Goal: Task Accomplishment & Management: Complete application form

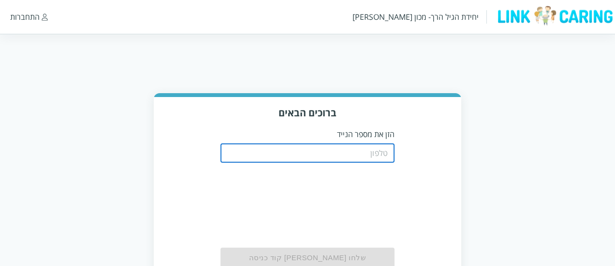
click at [273, 156] on input "tel" at bounding box center [307, 152] width 174 height 19
type input "0587811111"
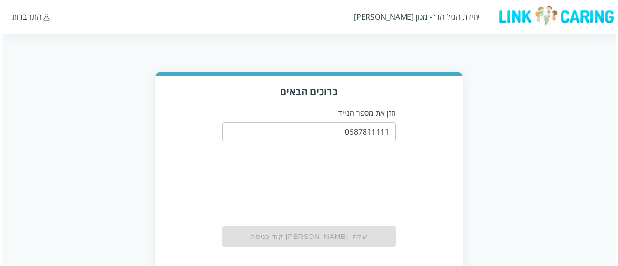
scroll to position [25, 0]
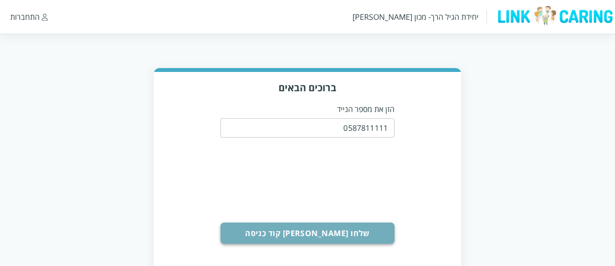
click at [307, 240] on button "שלחו [PERSON_NAME] קוד כניסה" at bounding box center [307, 233] width 174 height 21
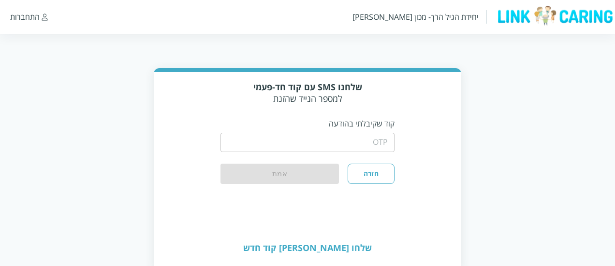
click at [340, 137] on input "string" at bounding box center [307, 142] width 174 height 19
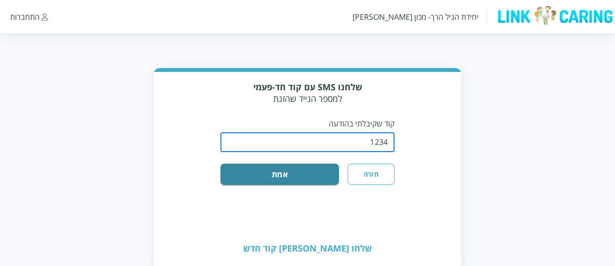
type input "1234"
click at [220, 164] on button "אמת" at bounding box center [279, 174] width 118 height 21
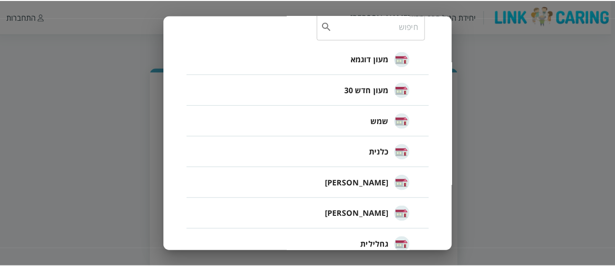
scroll to position [80, 0]
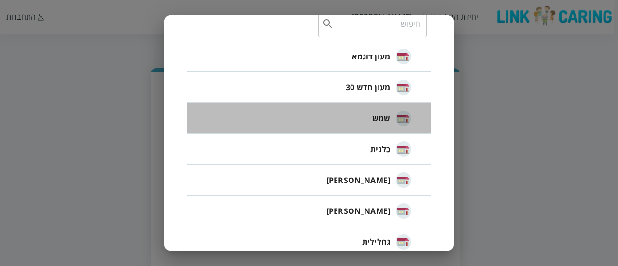
click at [375, 119] on span "שמש" at bounding box center [381, 119] width 18 height 12
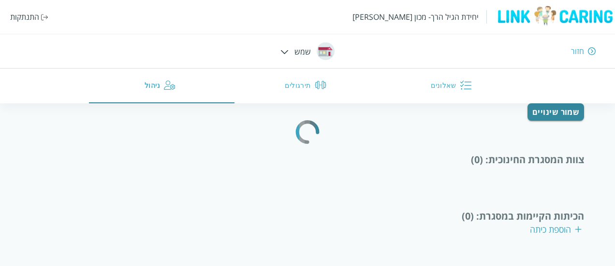
scroll to position [1, 0]
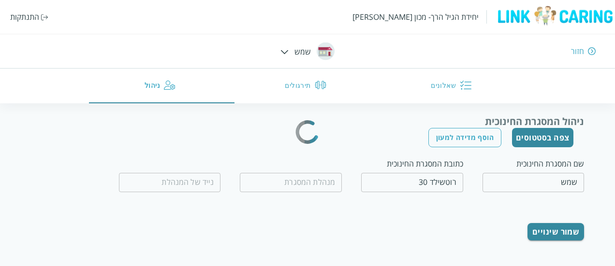
type input "שמש מלכה"
type input "0536087899"
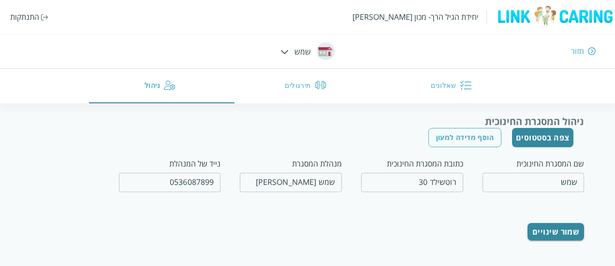
scroll to position [0, 0]
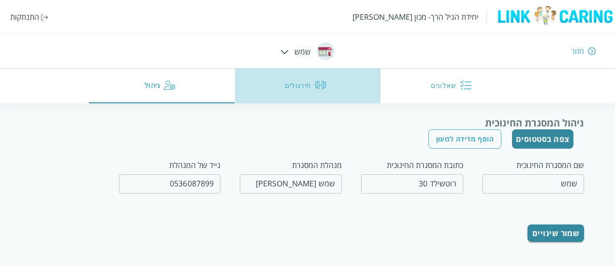
click at [317, 89] on img "button" at bounding box center [321, 85] width 12 height 12
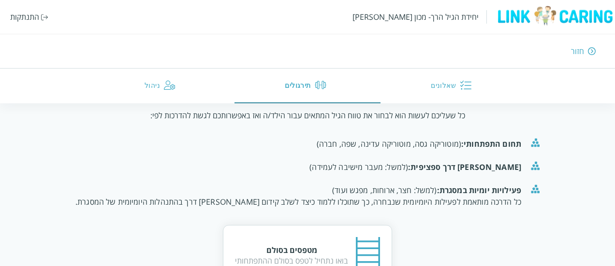
scroll to position [147, 0]
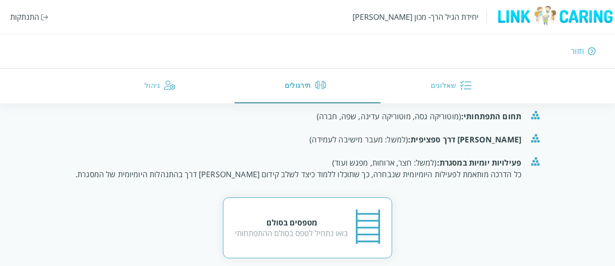
click at [286, 228] on div "בואו נתחיל לטפס בסולם ההתפתחותי" at bounding box center [291, 233] width 113 height 11
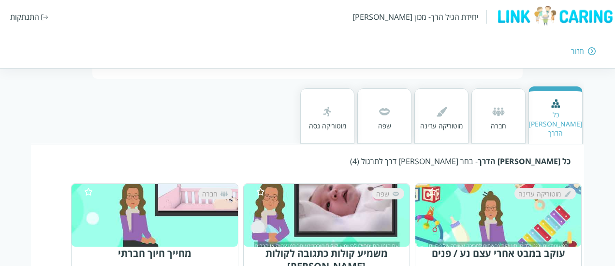
scroll to position [104, 0]
click at [430, 121] on div "מוטוריקה עדינה" at bounding box center [441, 125] width 43 height 9
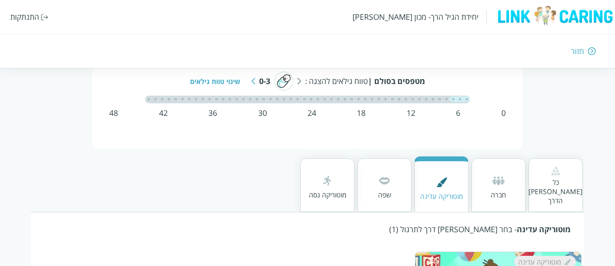
scroll to position [33, 0]
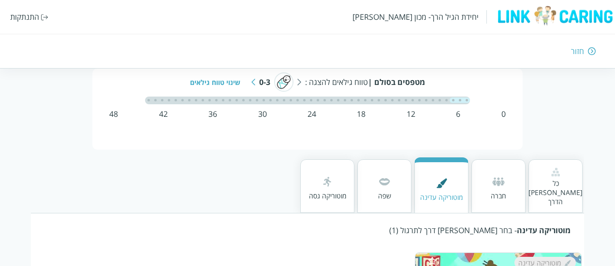
click at [251, 80] on img at bounding box center [253, 82] width 4 height 7
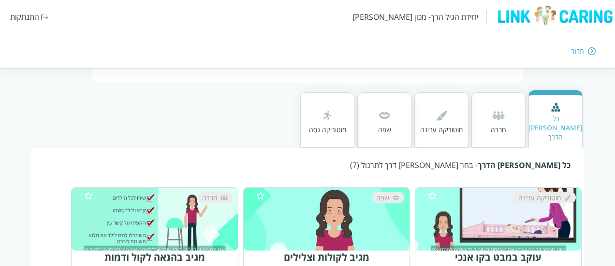
scroll to position [101, 0]
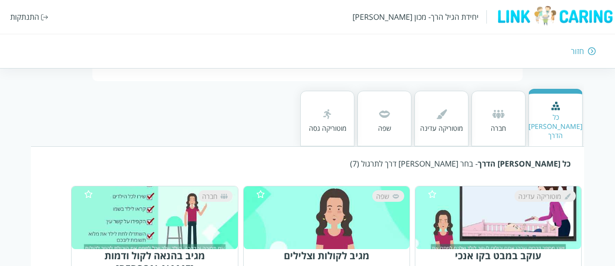
click at [587, 48] on img at bounding box center [591, 51] width 8 height 9
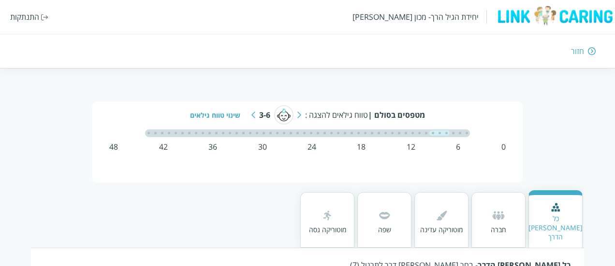
click at [253, 114] on img at bounding box center [253, 115] width 4 height 7
click at [450, 225] on div "מוטוריקה עדינה" at bounding box center [441, 229] width 43 height 9
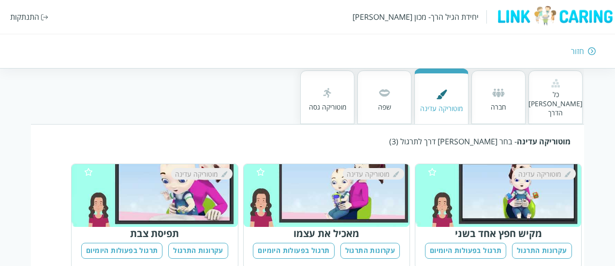
scroll to position [135, 0]
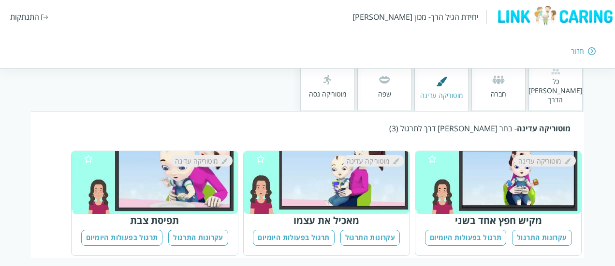
click at [343, 92] on div "מוטוריקה גסה" at bounding box center [327, 93] width 37 height 9
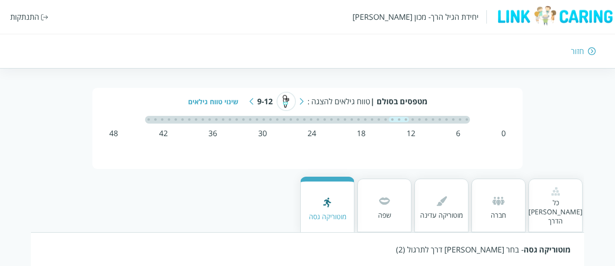
scroll to position [13, 0]
click at [251, 102] on img at bounding box center [251, 102] width 4 height 7
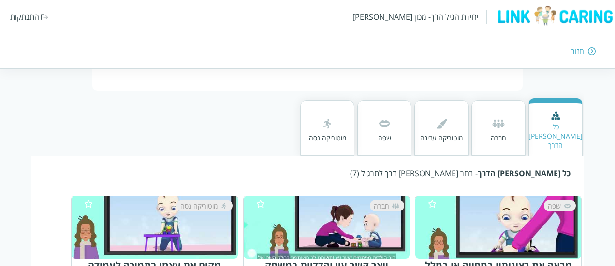
scroll to position [92, 0]
click at [424, 133] on div "מוטוריקה עדינה" at bounding box center [441, 137] width 43 height 9
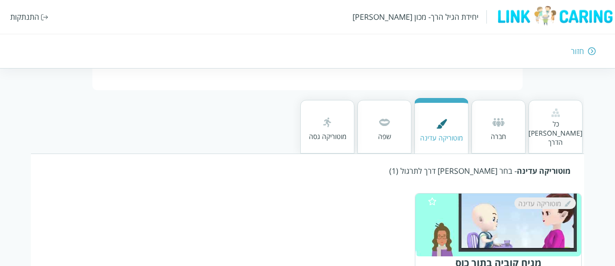
scroll to position [135, 0]
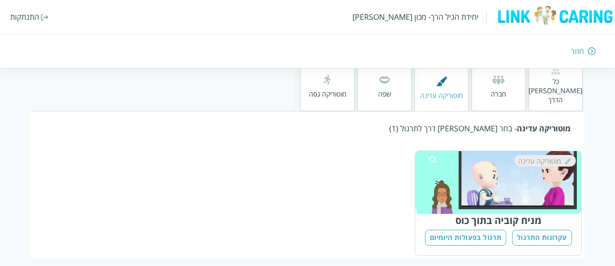
click at [401, 83] on div "שפה" at bounding box center [384, 84] width 54 height 54
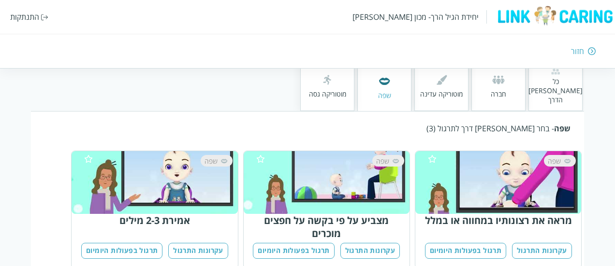
scroll to position [148, 0]
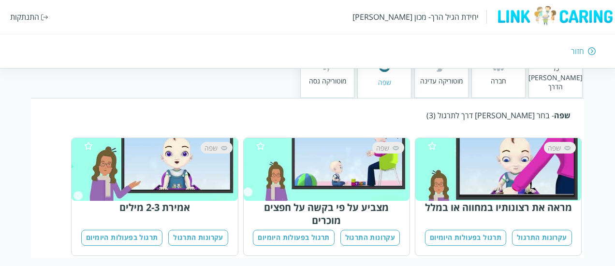
click at [326, 85] on div "מוטוריקה גסה" at bounding box center [327, 71] width 54 height 54
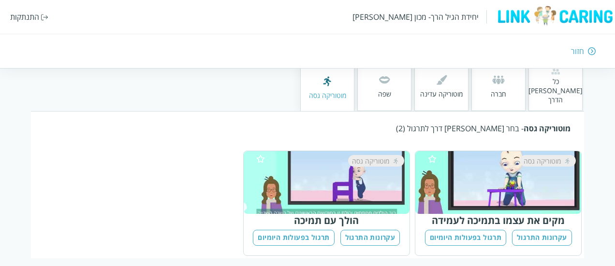
click at [381, 75] on img at bounding box center [383, 79] width 15 height 15
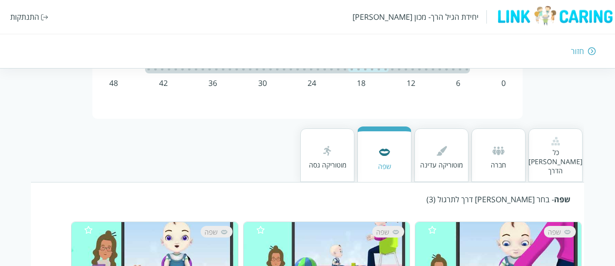
scroll to position [0, 0]
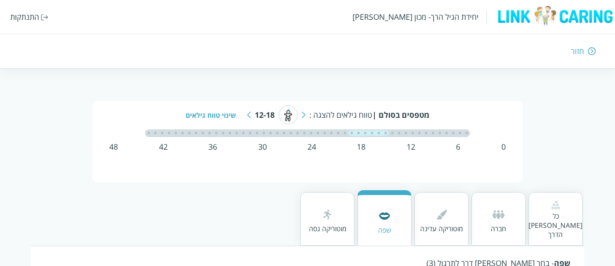
click at [303, 115] on img at bounding box center [303, 115] width 4 height 7
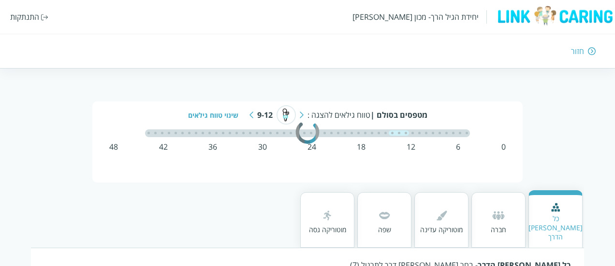
click at [303, 115] on rect "color-ring-loading" at bounding box center [302, 132] width 6 height 39
click at [303, 115] on div "מטפסים בסולם | טווח גילאים להצגה : 9-12 שינוי טווח גילאים" at bounding box center [307, 114] width 387 height 19
click at [300, 114] on img at bounding box center [302, 115] width 4 height 7
click at [259, 154] on div "מטפסים בסולם | טווח גילאים להצגה : 6-9 שינוי טווח גילאים 0 6 12 18 24 30 36 42 …" at bounding box center [307, 141] width 430 height 81
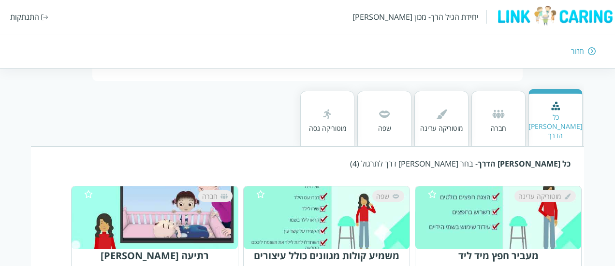
scroll to position [95, 0]
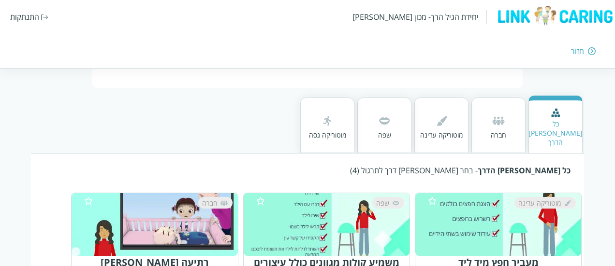
click at [436, 113] on img at bounding box center [440, 120] width 15 height 15
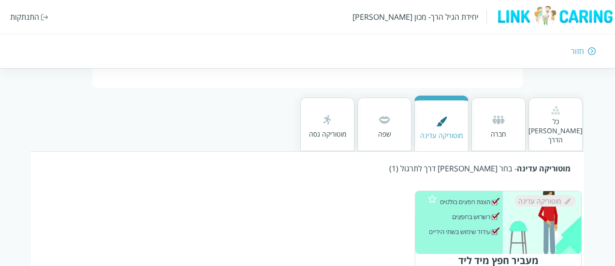
click at [318, 129] on div "מוטוריקה גסה" at bounding box center [327, 133] width 37 height 9
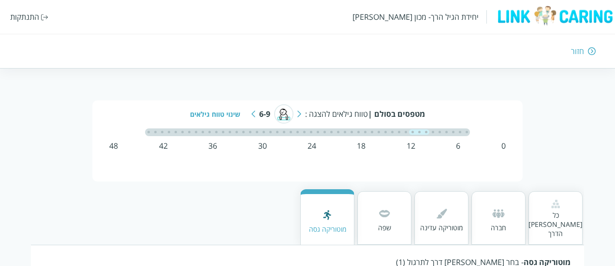
scroll to position [0, 0]
click at [30, 22] on div "יחידת הגיל הרך- מכון ברנקו וייס התנתקות" at bounding box center [307, 17] width 615 height 34
click at [36, 16] on div "התנתקות" at bounding box center [24, 17] width 29 height 11
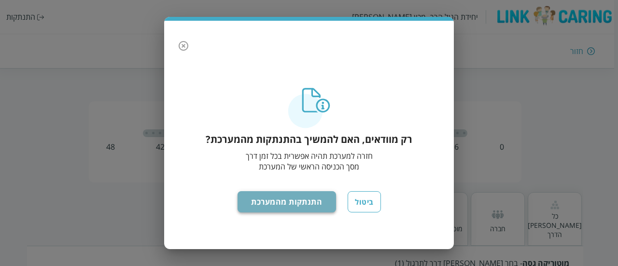
click at [275, 204] on button "התנתקות מהמערכת" at bounding box center [287, 201] width 99 height 21
